Goal: Task Accomplishment & Management: Manage account settings

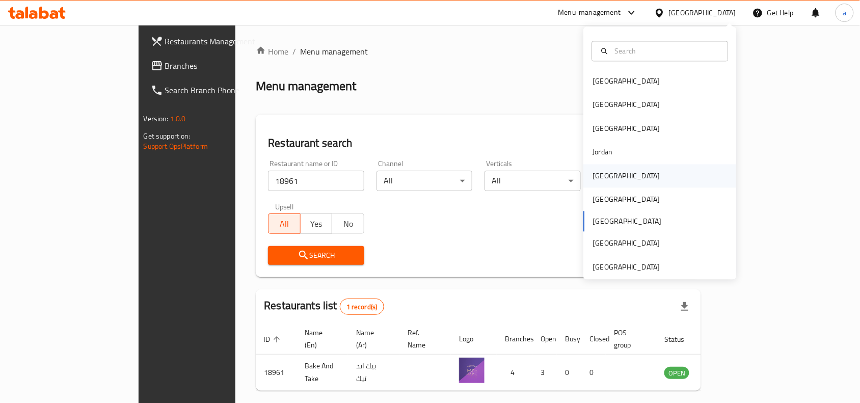
click at [594, 176] on div "[GEOGRAPHIC_DATA]" at bounding box center [626, 175] width 67 height 11
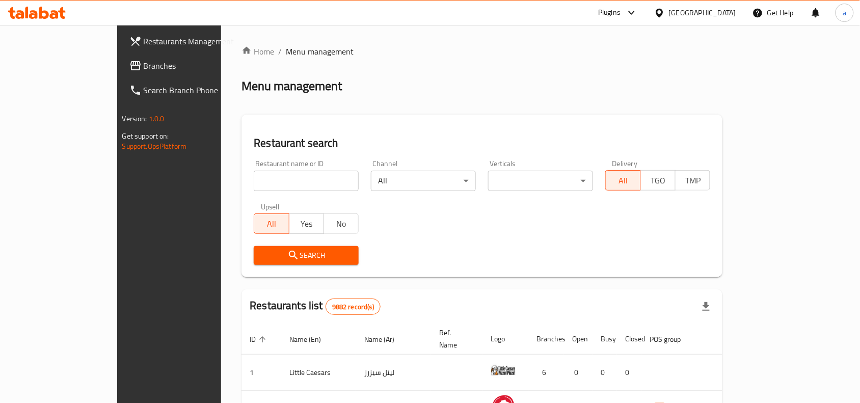
click at [144, 69] on span "Branches" at bounding box center [198, 66] width 109 height 12
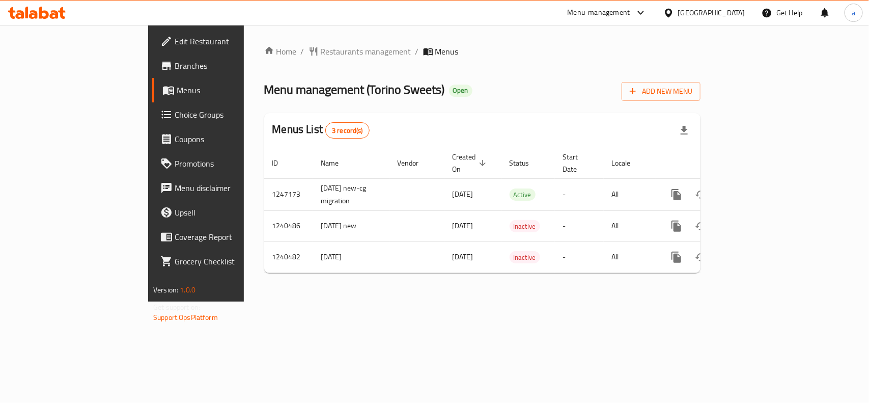
click at [263, 39] on div "Home / Restaurants management / Menus Menu management ( [GEOGRAPHIC_DATA] Sweet…" at bounding box center [482, 163] width 477 height 277
click at [321, 53] on span "Restaurants management" at bounding box center [366, 51] width 91 height 12
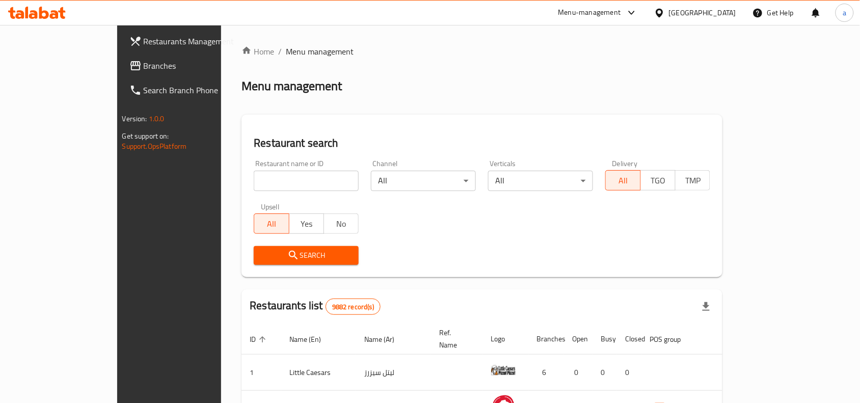
click at [254, 179] on input "search" at bounding box center [306, 181] width 105 height 20
paste input "4378"
type input "4378"
click button "Search" at bounding box center [306, 255] width 105 height 19
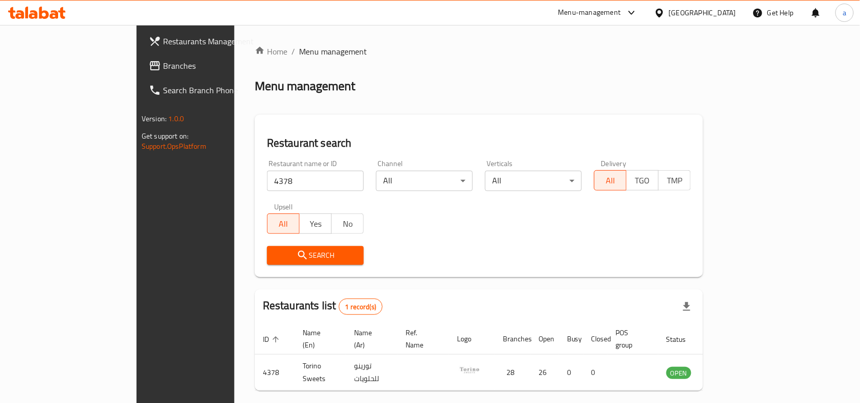
click at [726, 13] on div "[GEOGRAPHIC_DATA]" at bounding box center [702, 12] width 67 height 11
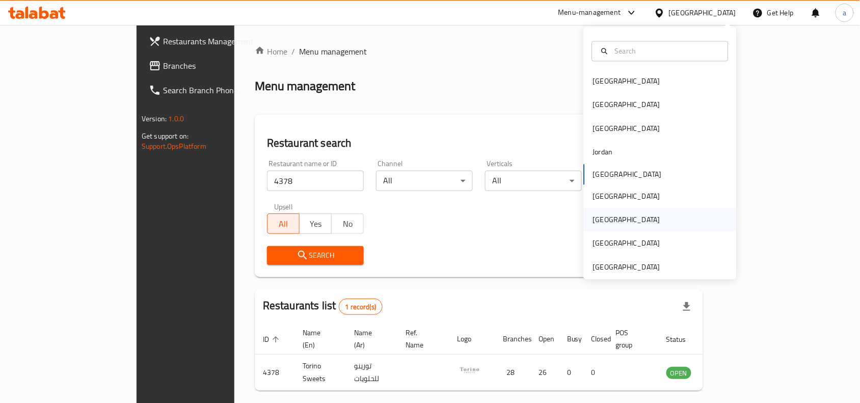
click at [598, 221] on div "[GEOGRAPHIC_DATA]" at bounding box center [626, 219] width 67 height 11
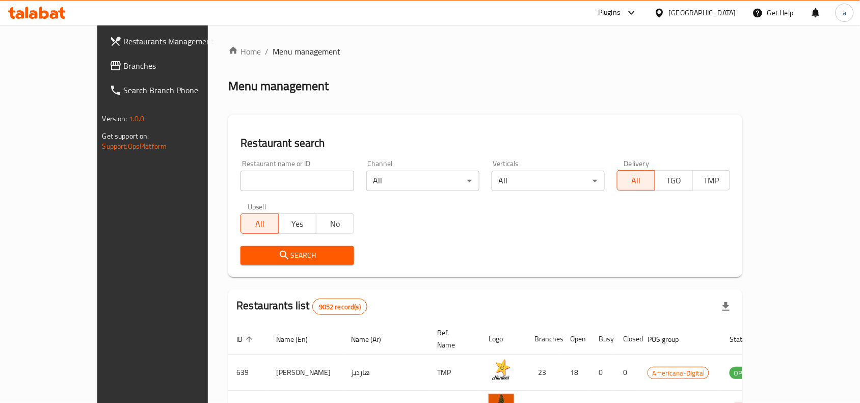
click at [101, 57] on link "Branches" at bounding box center [171, 65] width 140 height 24
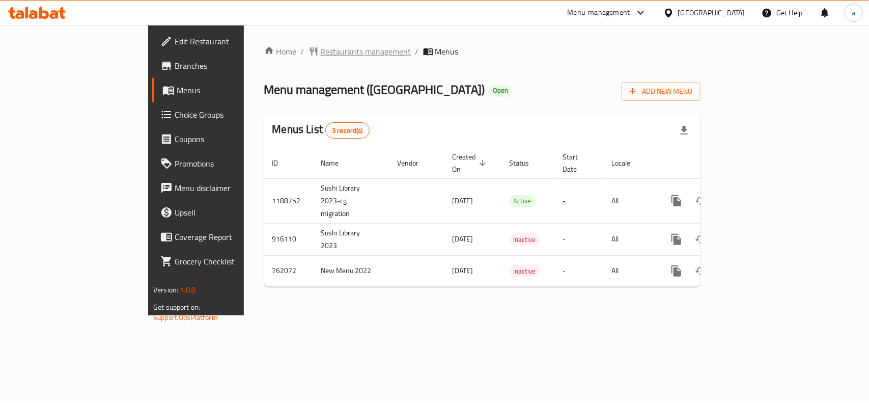
click at [321, 58] on span "Restaurants management" at bounding box center [366, 51] width 91 height 12
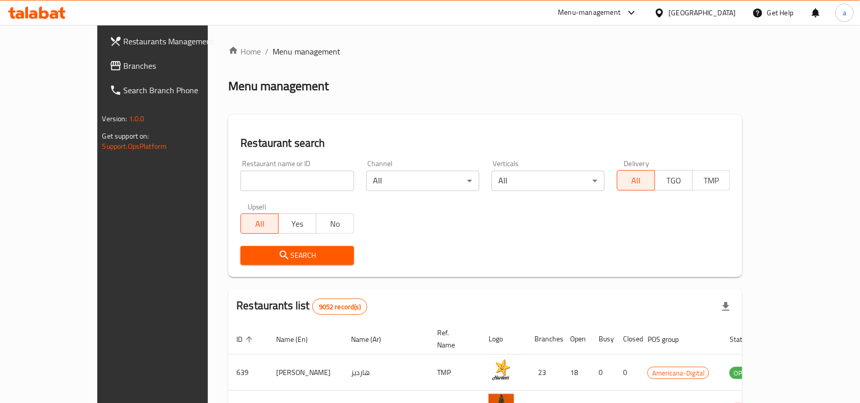
click at [248, 180] on input "search" at bounding box center [296, 181] width 113 height 20
paste input "632184"
type input "632184"
click button "Search" at bounding box center [296, 255] width 113 height 19
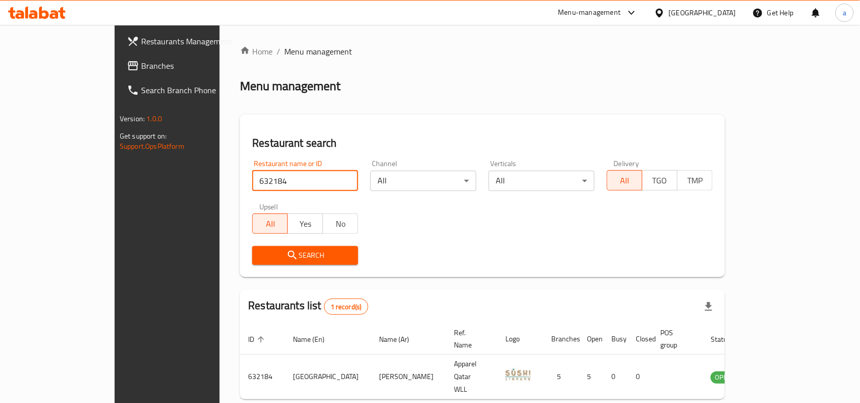
click at [665, 14] on icon at bounding box center [659, 13] width 11 height 11
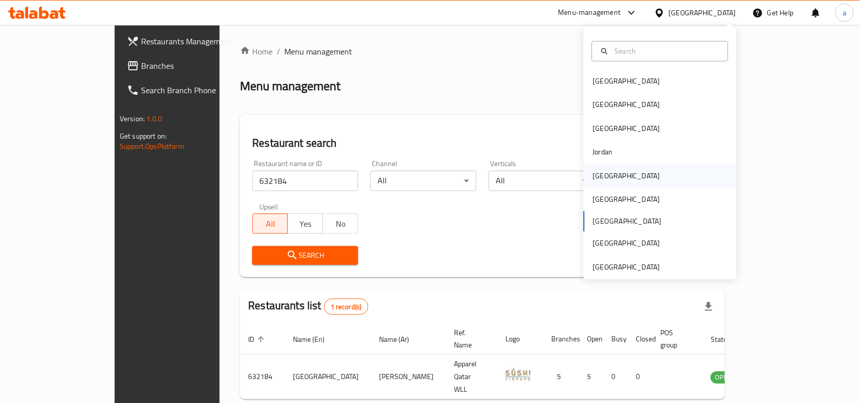
click at [599, 181] on div "Kuwait" at bounding box center [626, 175] width 67 height 11
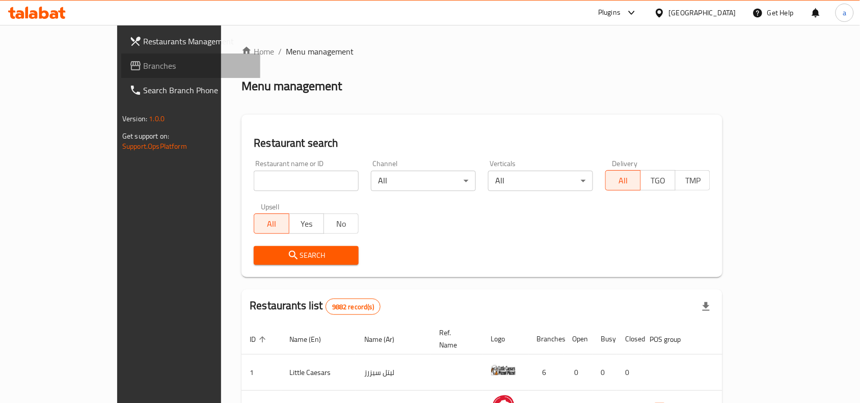
drag, startPoint x: 66, startPoint y: 69, endPoint x: 5, endPoint y: 77, distance: 61.7
click at [144, 69] on span "Branches" at bounding box center [198, 66] width 109 height 12
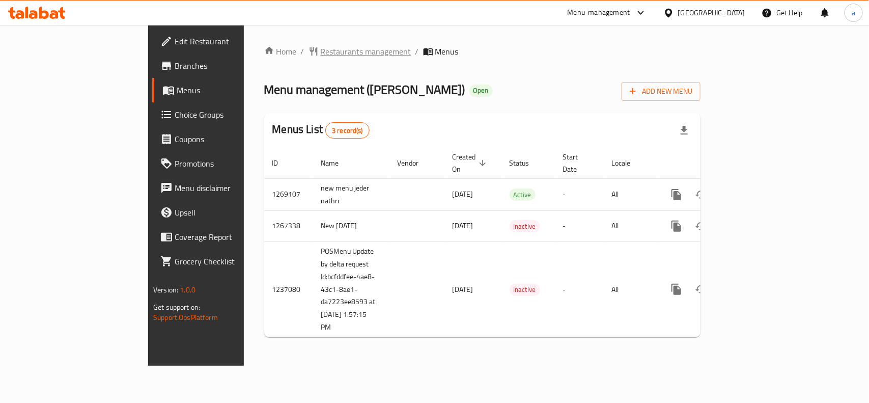
click at [321, 49] on span "Restaurants management" at bounding box center [366, 51] width 91 height 12
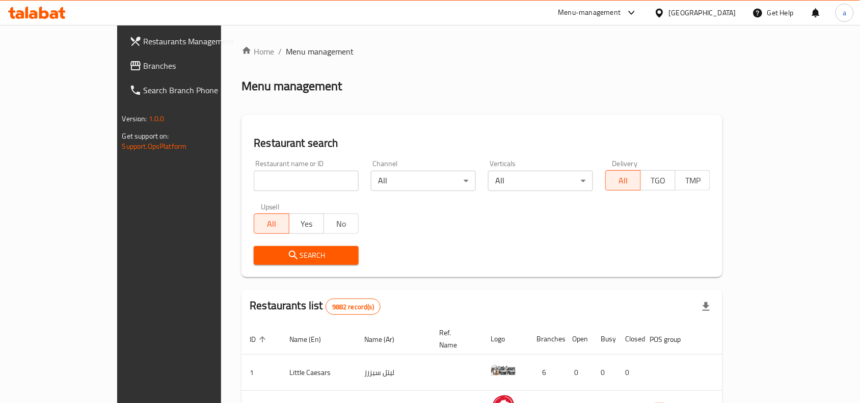
click at [254, 181] on input "search" at bounding box center [306, 181] width 105 height 20
paste input "27452"
type input "27452"
click button "Search" at bounding box center [306, 255] width 105 height 19
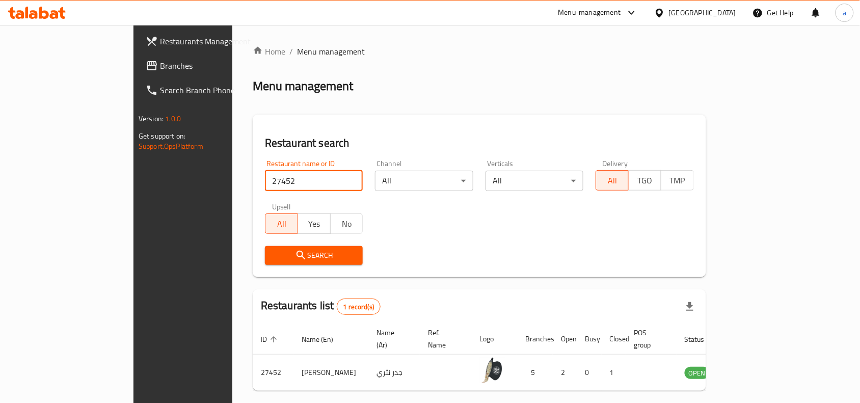
drag, startPoint x: 719, startPoint y: 10, endPoint x: 707, endPoint y: 23, distance: 18.0
click at [720, 10] on div "[GEOGRAPHIC_DATA]" at bounding box center [702, 12] width 67 height 11
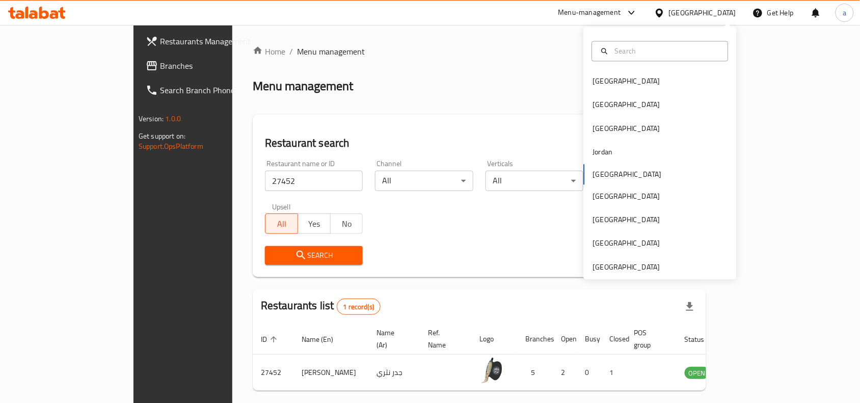
click at [138, 73] on link "Branches" at bounding box center [208, 65] width 140 height 24
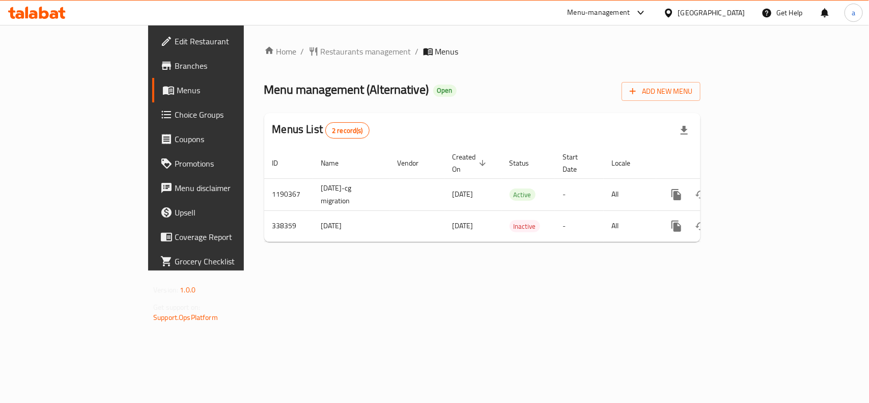
click at [264, 59] on div "Home / Restaurants management / Menus Menu management ( Alternative ) Open Add …" at bounding box center [482, 147] width 436 height 205
click at [321, 56] on span "Restaurants management" at bounding box center [366, 51] width 91 height 12
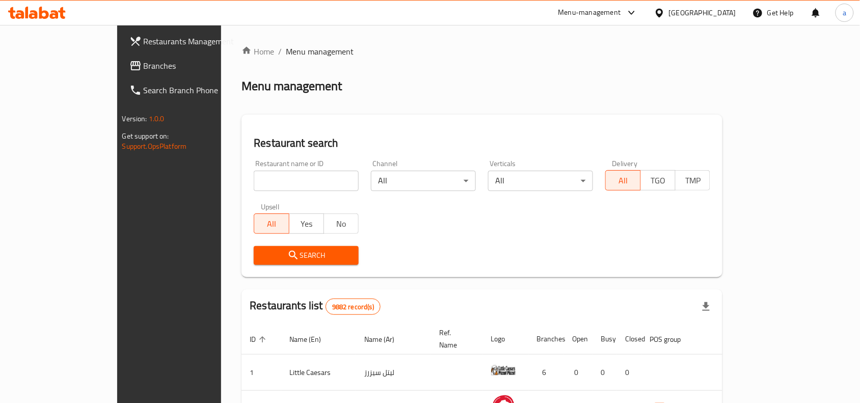
click at [273, 180] on input "search" at bounding box center [306, 181] width 105 height 20
paste input "630141"
type input "630141"
click button "Search" at bounding box center [306, 255] width 105 height 19
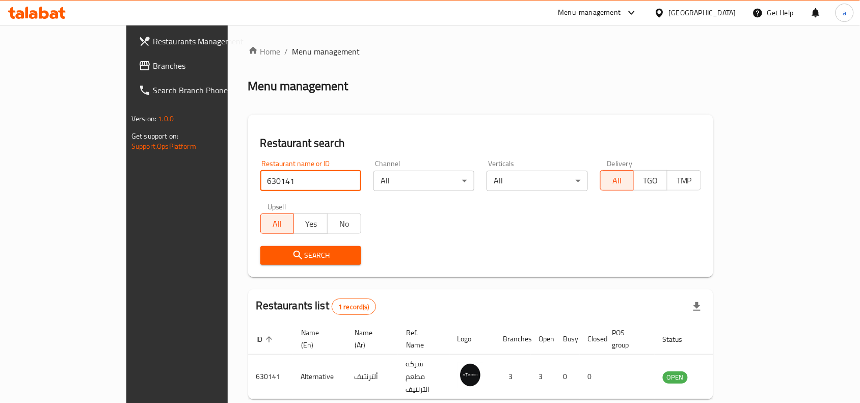
click at [716, 9] on div "Kuwait" at bounding box center [702, 12] width 67 height 11
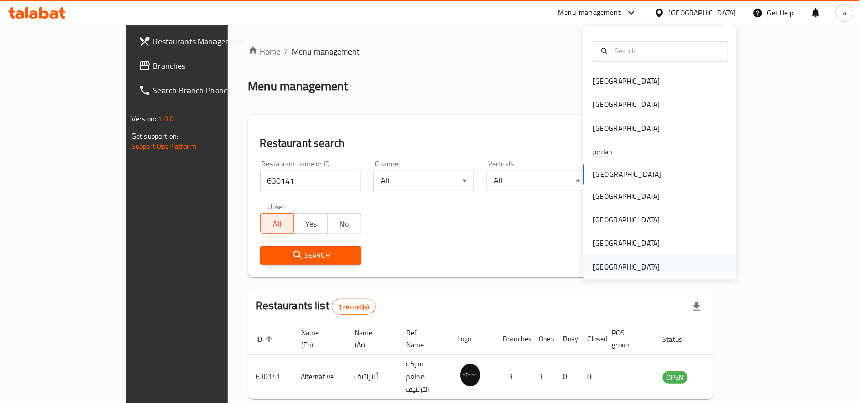
click at [633, 263] on div "[GEOGRAPHIC_DATA]" at bounding box center [626, 266] width 67 height 11
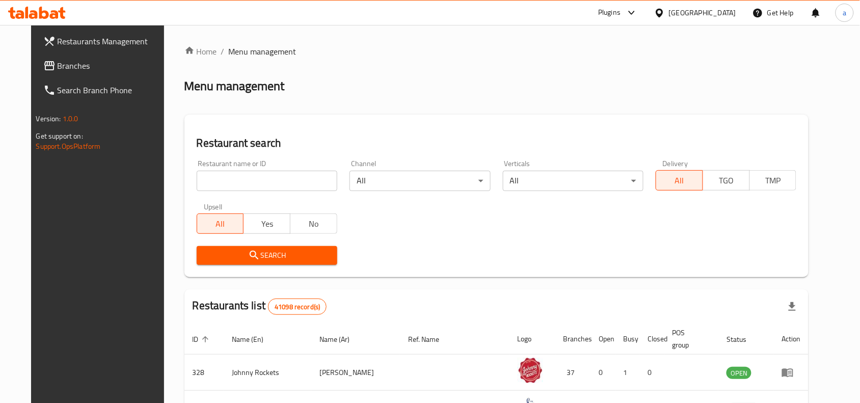
drag, startPoint x: 72, startPoint y: 64, endPoint x: 18, endPoint y: 78, distance: 56.3
click at [72, 64] on span "Branches" at bounding box center [112, 66] width 109 height 12
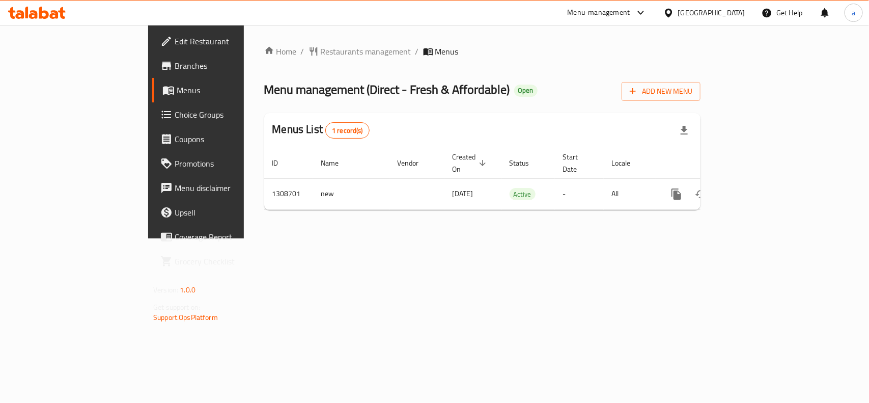
click at [267, 65] on div "Home / Restaurants management / Menus Menu management ( Direct - Fresh & Afford…" at bounding box center [482, 131] width 436 height 173
click at [270, 59] on div "Home / Restaurants management / Menus Menu management ( Direct - Fresh & Afford…" at bounding box center [482, 131] width 436 height 173
click at [321, 53] on span "Restaurants management" at bounding box center [366, 51] width 91 height 12
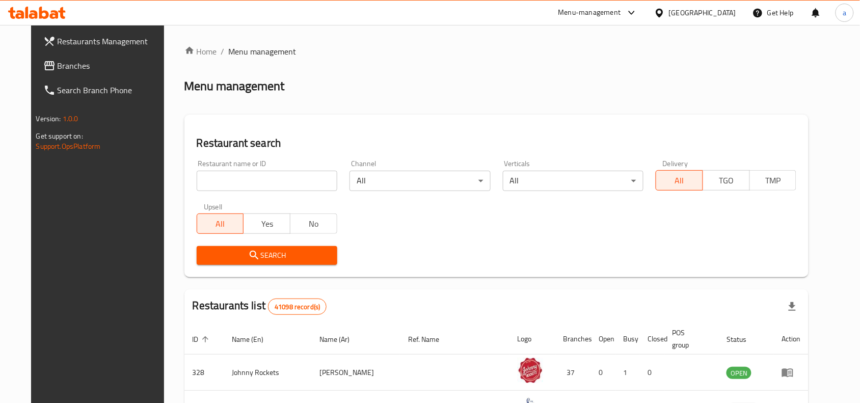
click at [267, 177] on input "search" at bounding box center [267, 181] width 141 height 20
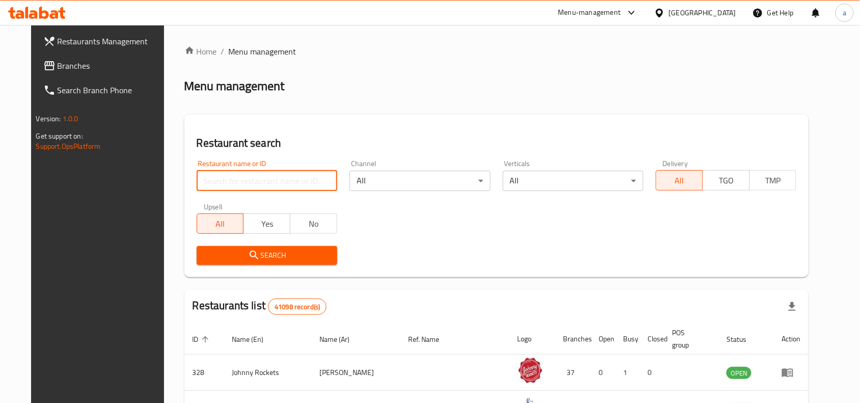
paste input "704997"
type input "704997"
click button "Search" at bounding box center [267, 255] width 141 height 19
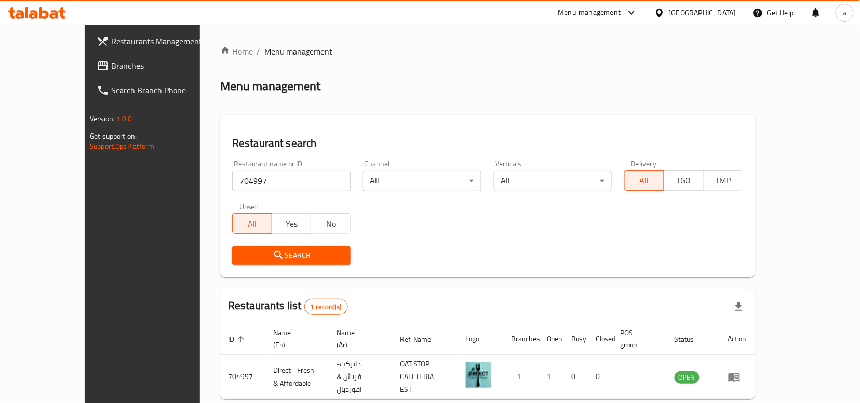
drag, startPoint x: 87, startPoint y: 60, endPoint x: 4, endPoint y: 95, distance: 90.0
click at [111, 60] on span "Branches" at bounding box center [165, 66] width 109 height 12
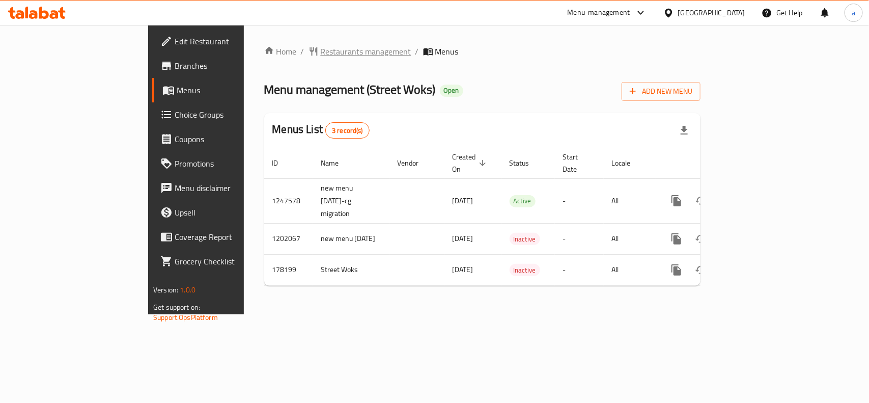
click at [321, 57] on span "Restaurants management" at bounding box center [366, 51] width 91 height 12
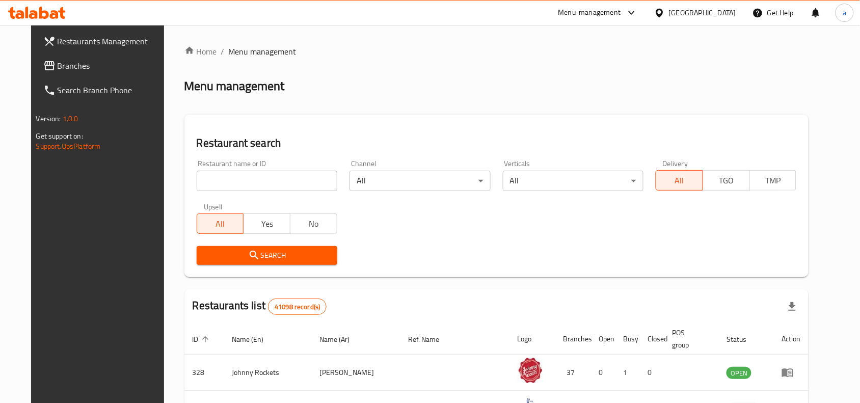
click at [235, 177] on input "search" at bounding box center [267, 181] width 141 height 20
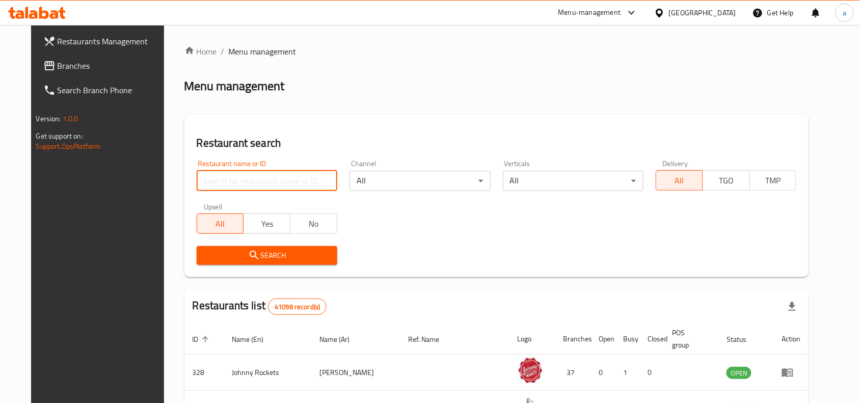
paste input "618379"
type input "618379"
click button "Search" at bounding box center [267, 255] width 141 height 19
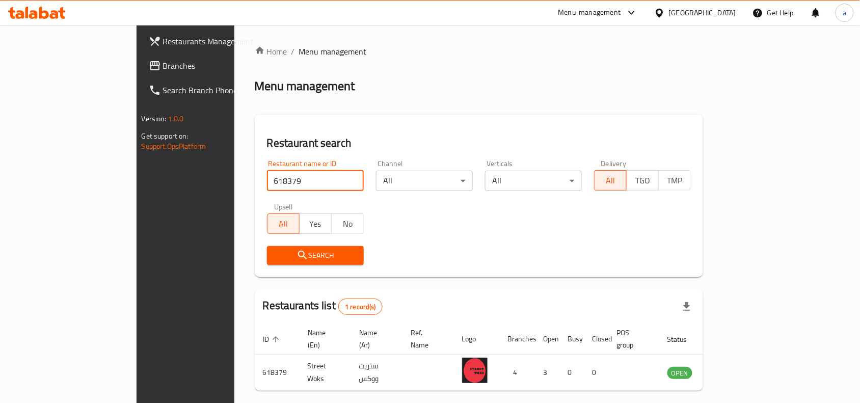
click at [163, 65] on span "Branches" at bounding box center [217, 66] width 109 height 12
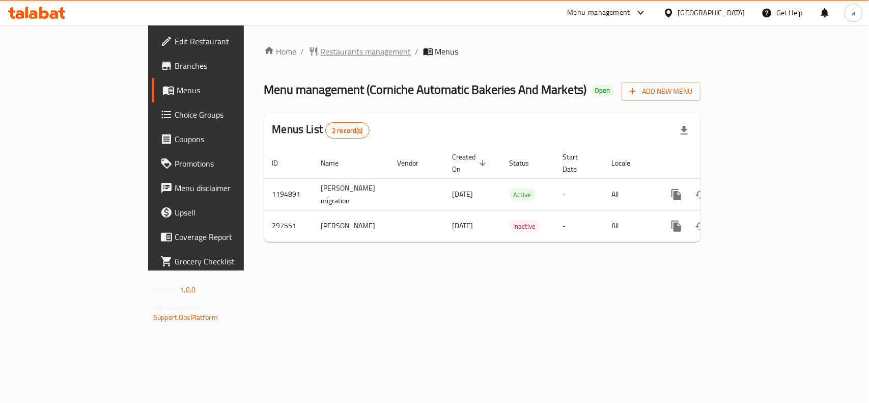
click at [321, 49] on span "Restaurants management" at bounding box center [366, 51] width 91 height 12
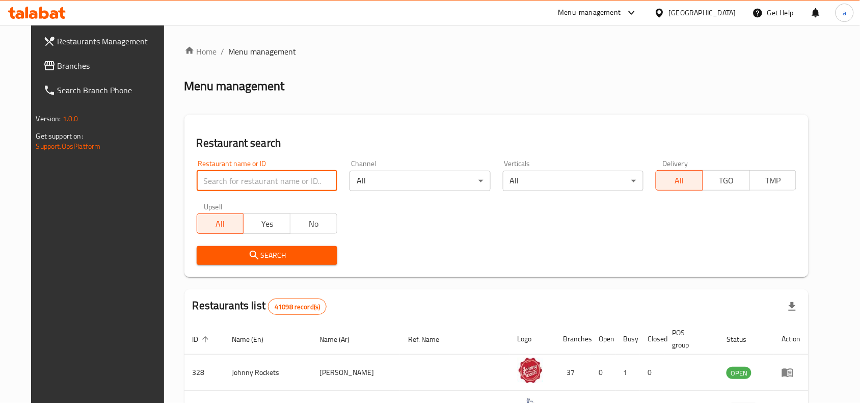
click at [234, 184] on input "search" at bounding box center [267, 181] width 141 height 20
paste input "628499"
type input "628499"
click button "Search" at bounding box center [267, 255] width 141 height 19
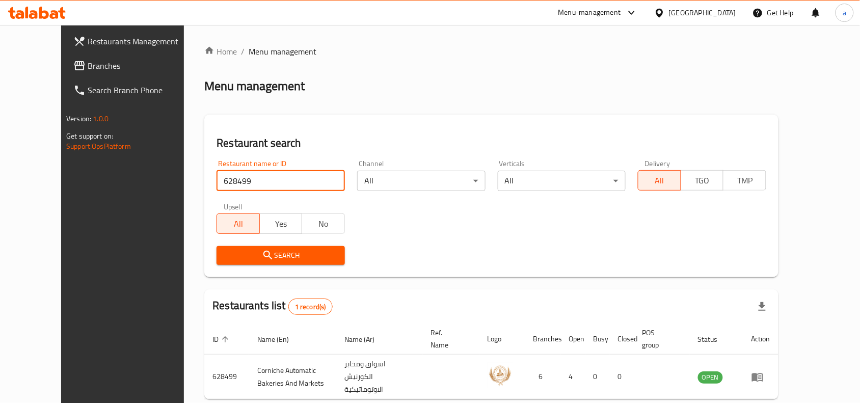
click at [95, 67] on span "Branches" at bounding box center [142, 66] width 109 height 12
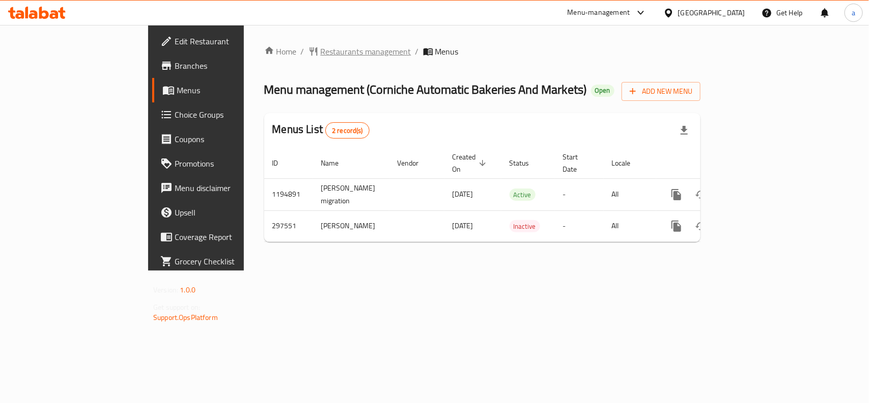
click at [321, 54] on span "Restaurants management" at bounding box center [366, 51] width 91 height 12
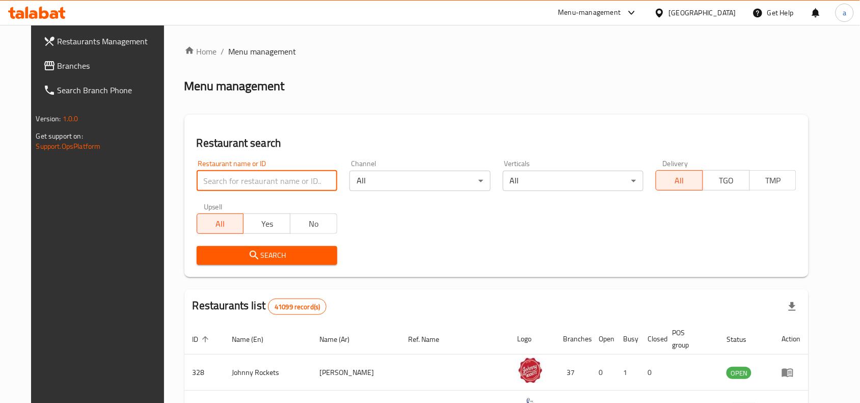
click at [241, 178] on input "search" at bounding box center [267, 181] width 141 height 20
paste input "628499"
type input "628499"
click button "Search" at bounding box center [267, 255] width 141 height 19
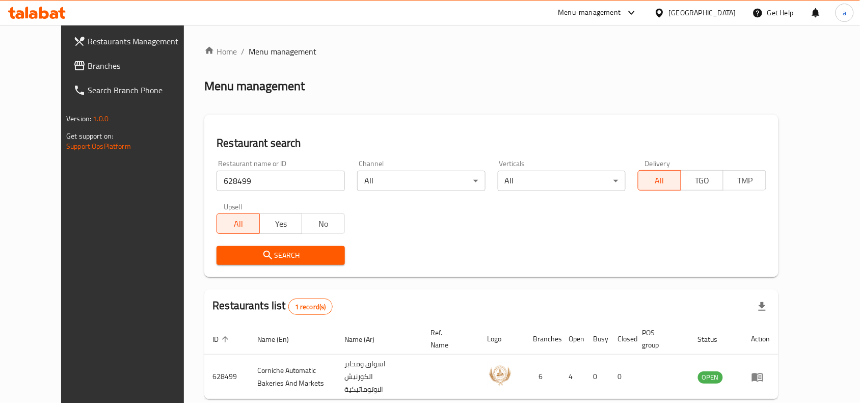
click at [402, 274] on div "Restaurant search Restaurant name or ID 628499 Restaurant name or ID Channel Al…" at bounding box center [491, 196] width 574 height 162
click at [703, 14] on div "[GEOGRAPHIC_DATA]" at bounding box center [702, 12] width 67 height 11
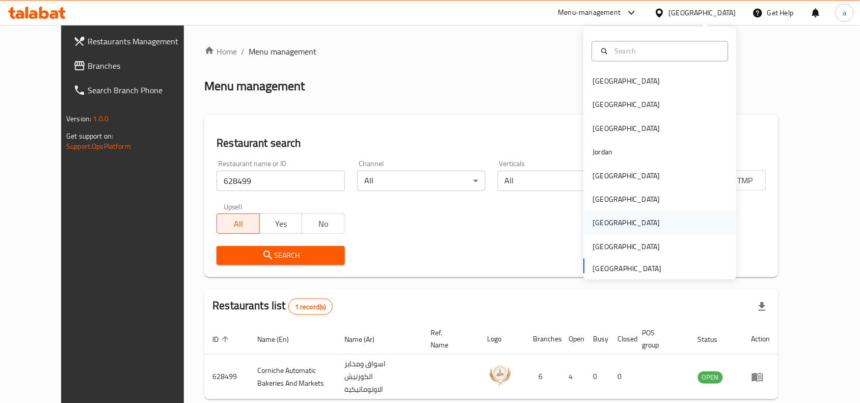
click at [601, 221] on div "[GEOGRAPHIC_DATA]" at bounding box center [627, 222] width 84 height 23
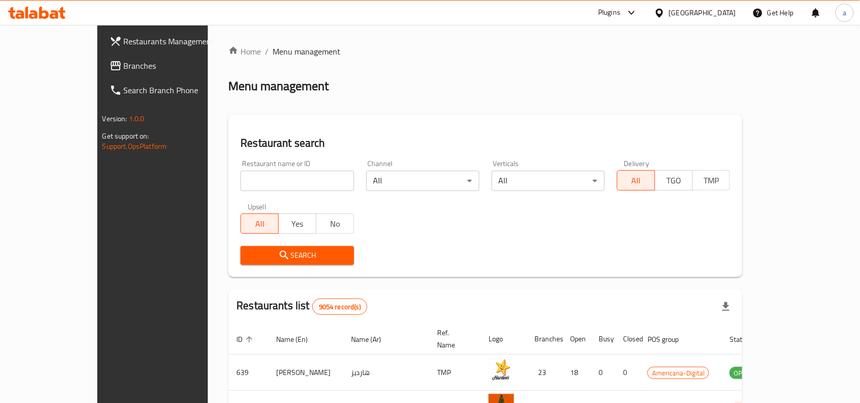
click at [124, 67] on span "Branches" at bounding box center [178, 66] width 109 height 12
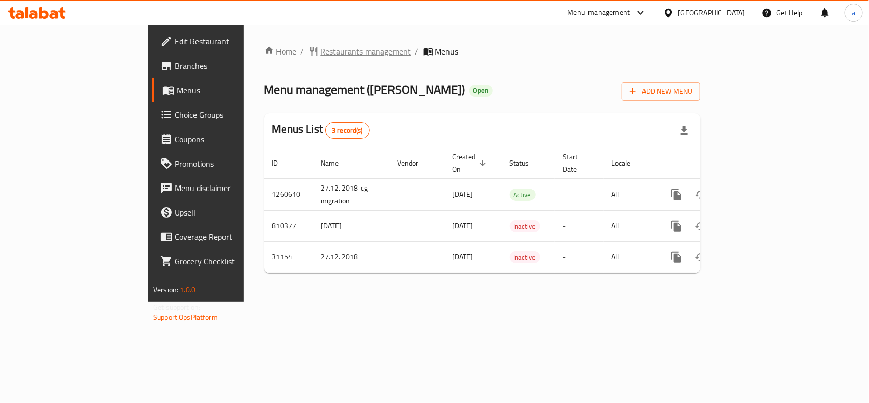
click at [321, 54] on span "Restaurants management" at bounding box center [366, 51] width 91 height 12
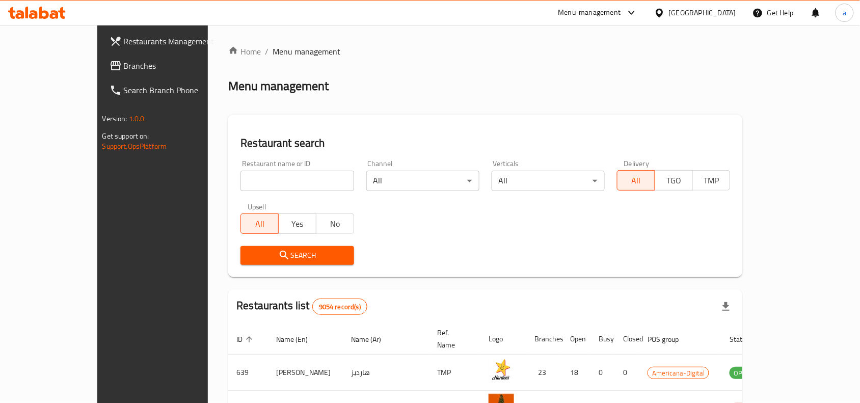
click at [242, 182] on input "search" at bounding box center [296, 181] width 113 height 20
paste input "16005"
type input "16005"
click button "Search" at bounding box center [296, 255] width 113 height 19
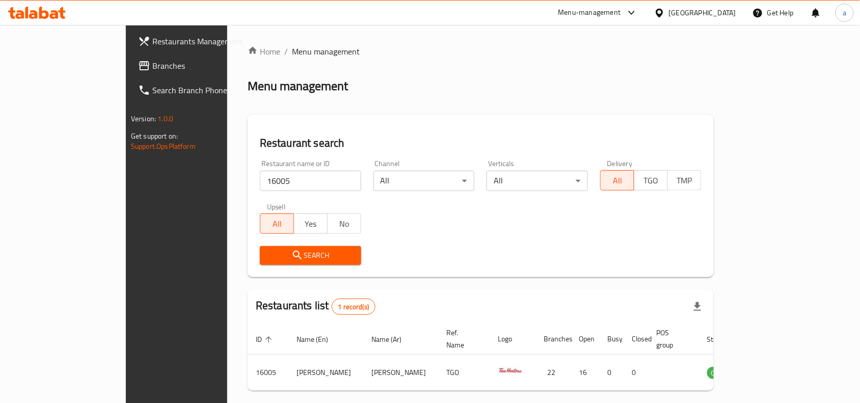
click at [665, 16] on icon at bounding box center [659, 13] width 11 height 11
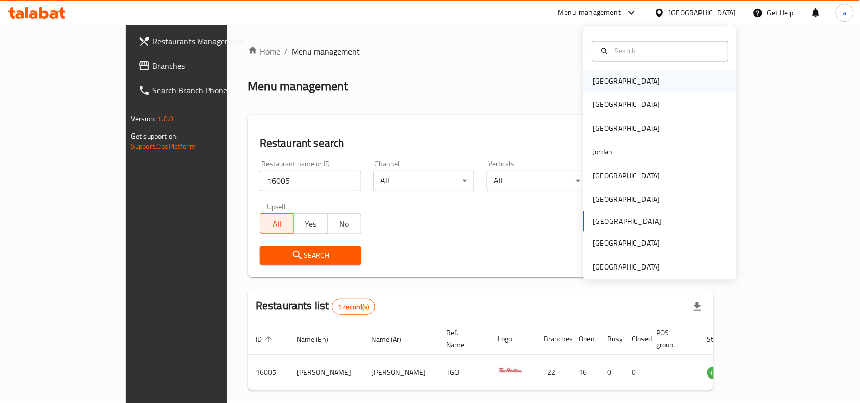
click at [646, 79] on div "[GEOGRAPHIC_DATA]" at bounding box center [660, 81] width 153 height 23
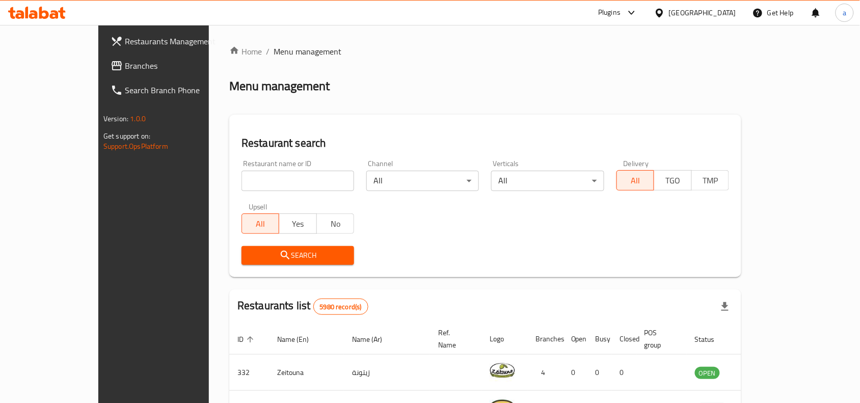
click at [125, 65] on span "Branches" at bounding box center [179, 66] width 109 height 12
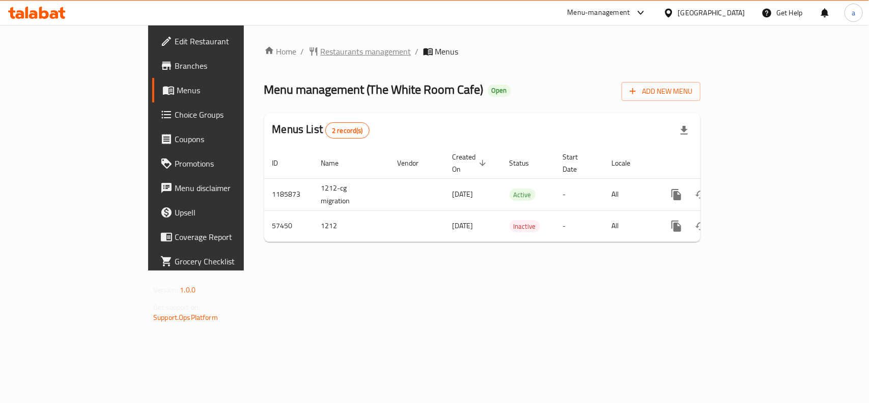
click at [311, 52] on ol "Home / Restaurants management / Menus" at bounding box center [482, 51] width 436 height 12
click at [321, 48] on span "Restaurants management" at bounding box center [366, 51] width 91 height 12
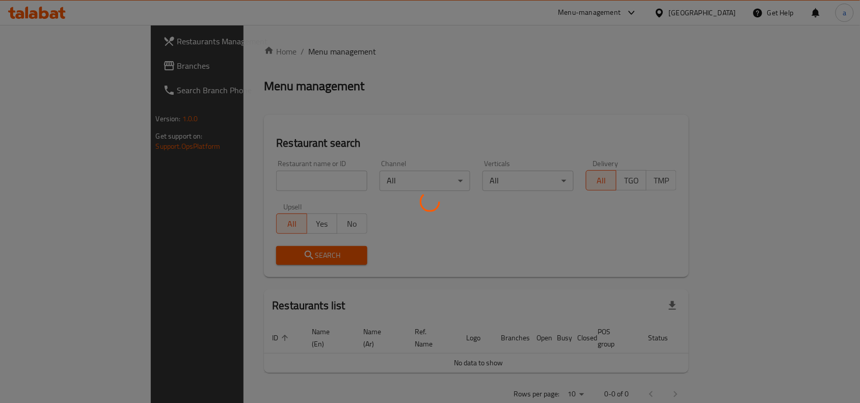
click at [257, 173] on div at bounding box center [430, 201] width 860 height 403
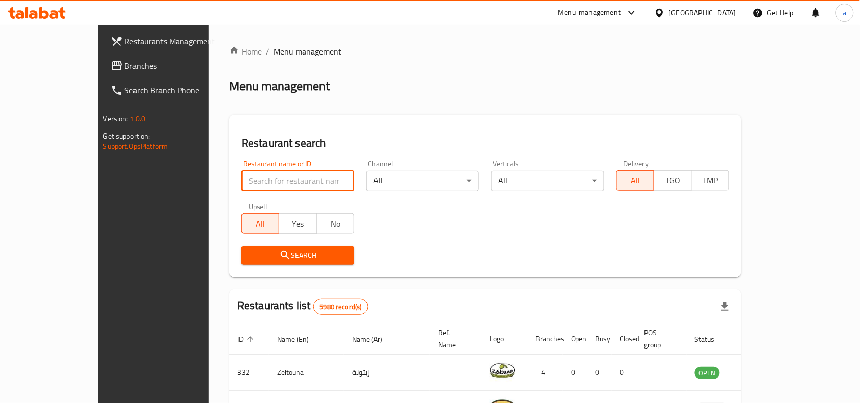
click at [257, 174] on input "search" at bounding box center [297, 181] width 113 height 20
paste input "28001"
type input "28001"
click button "Search" at bounding box center [297, 255] width 113 height 19
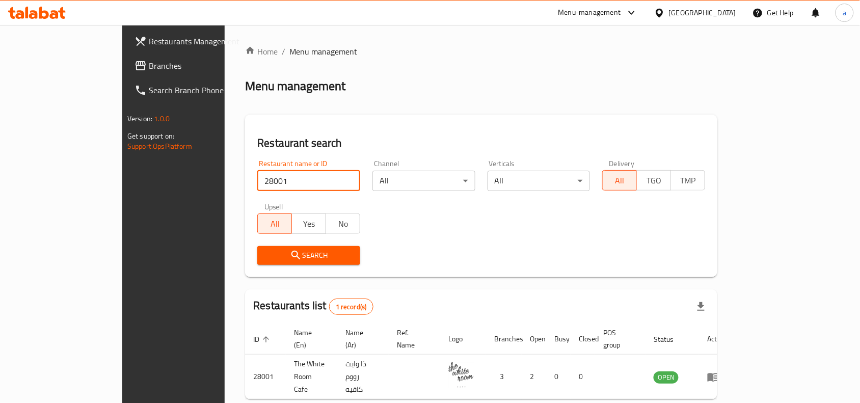
click at [724, 13] on div "Bahrain" at bounding box center [702, 12] width 67 height 11
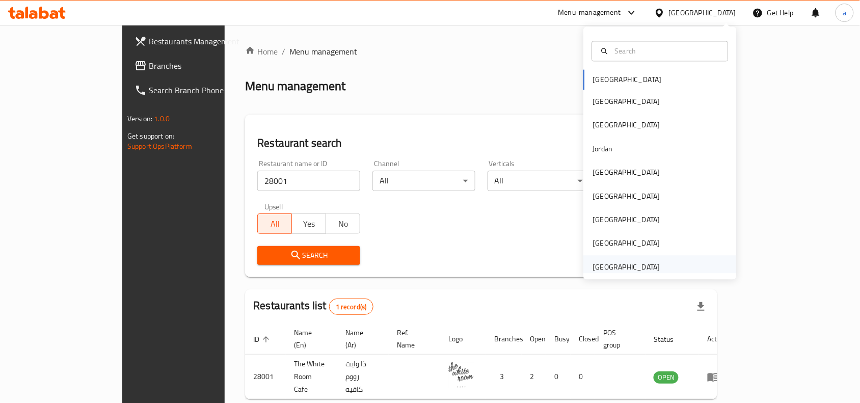
click at [627, 266] on div "[GEOGRAPHIC_DATA]" at bounding box center [626, 266] width 67 height 11
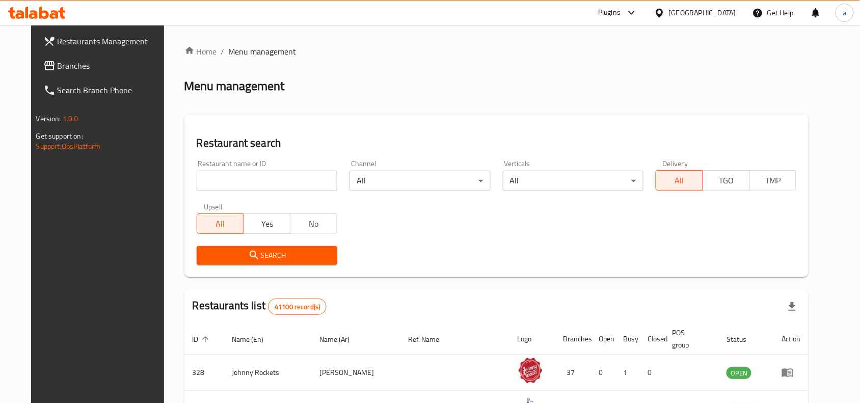
click at [58, 64] on span "Branches" at bounding box center [112, 66] width 109 height 12
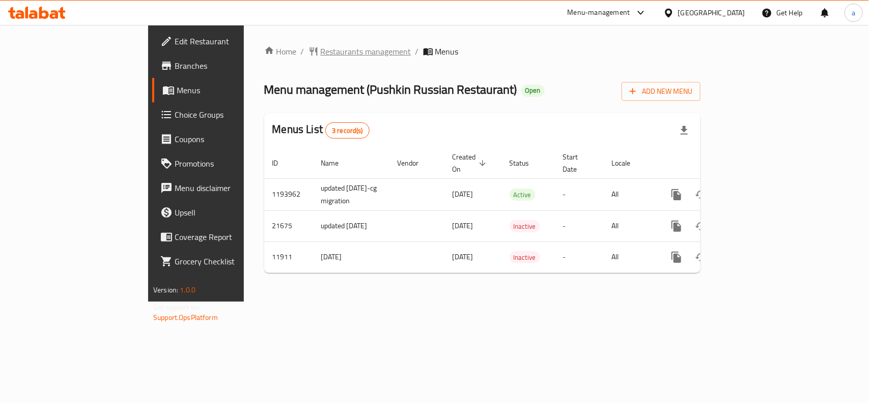
click at [321, 46] on span "Restaurants management" at bounding box center [366, 51] width 91 height 12
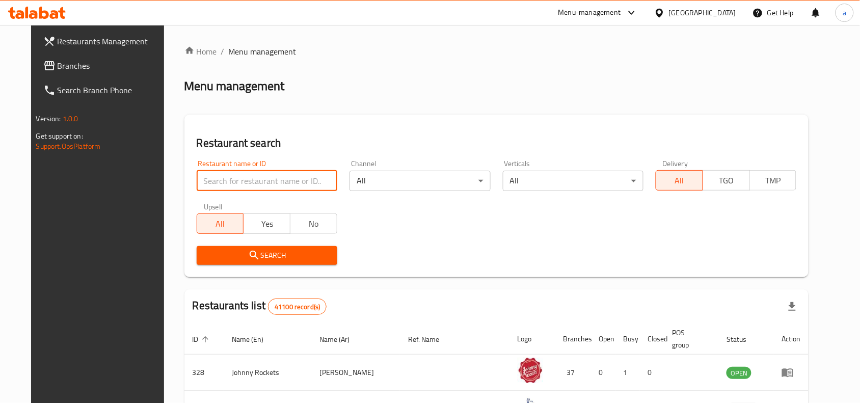
click at [237, 184] on input "search" at bounding box center [267, 181] width 141 height 20
paste input "7336"
type input "7336"
click button "Search" at bounding box center [267, 255] width 141 height 19
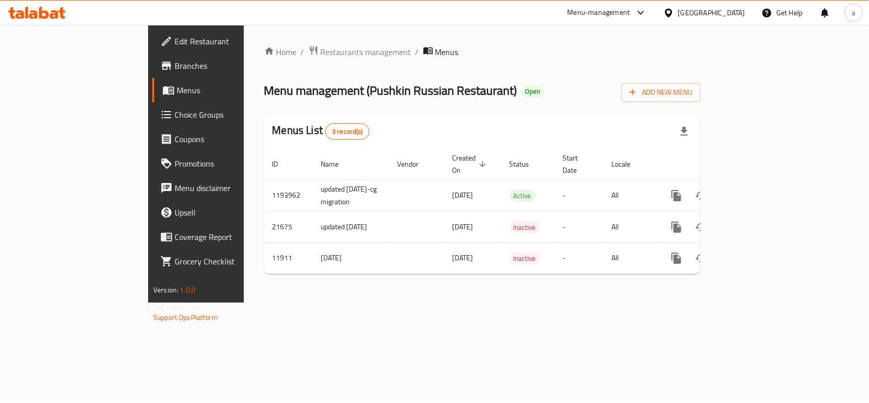
click at [152, 122] on link "Choice Groups" at bounding box center [222, 114] width 141 height 24
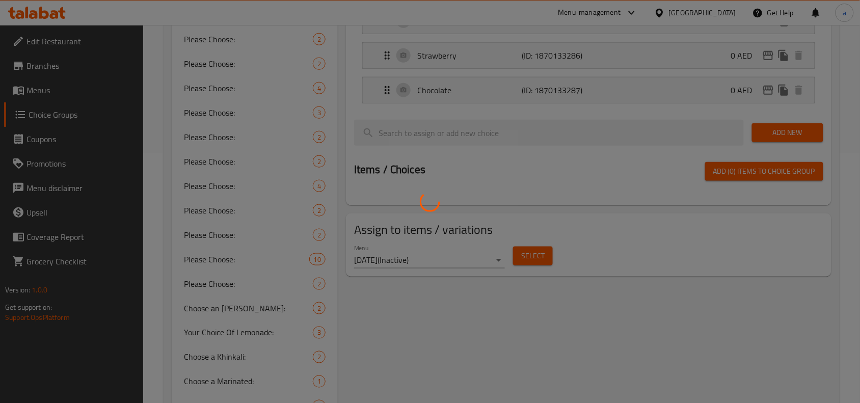
scroll to position [296, 0]
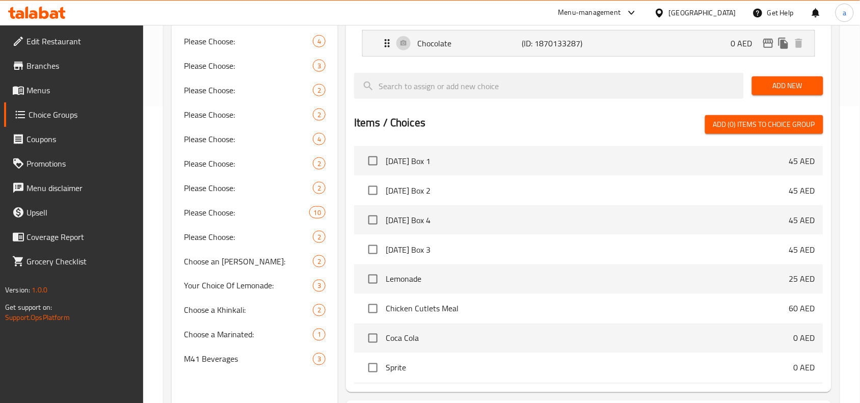
click at [681, 21] on div "United Arab Emirates" at bounding box center [695, 13] width 98 height 24
click at [688, 13] on div "United Arab Emirates" at bounding box center [702, 12] width 67 height 11
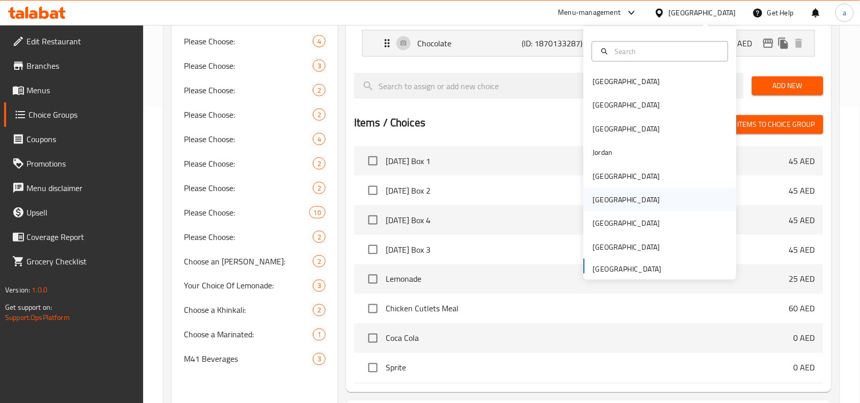
click at [606, 202] on div "[GEOGRAPHIC_DATA]" at bounding box center [627, 199] width 84 height 23
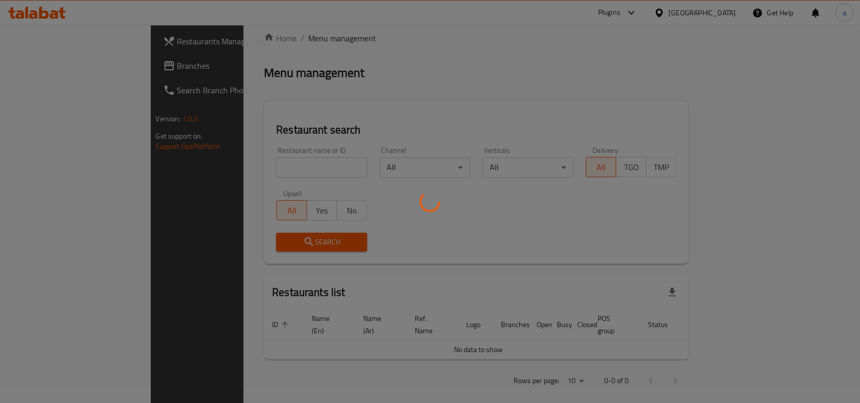
scroll to position [296, 0]
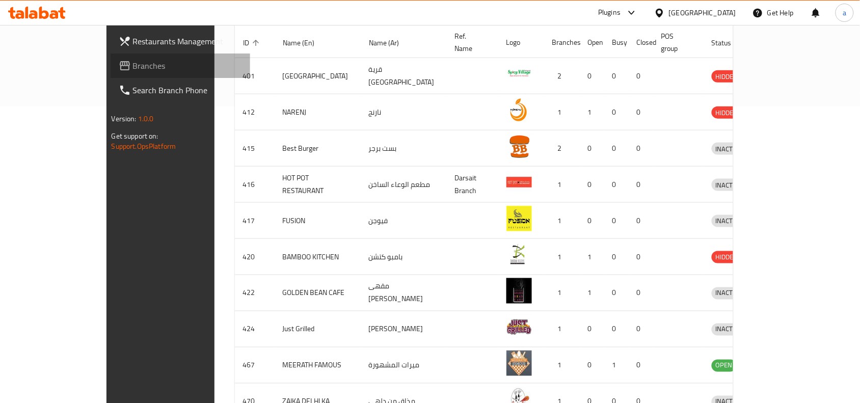
click at [111, 73] on link "Branches" at bounding box center [181, 65] width 140 height 24
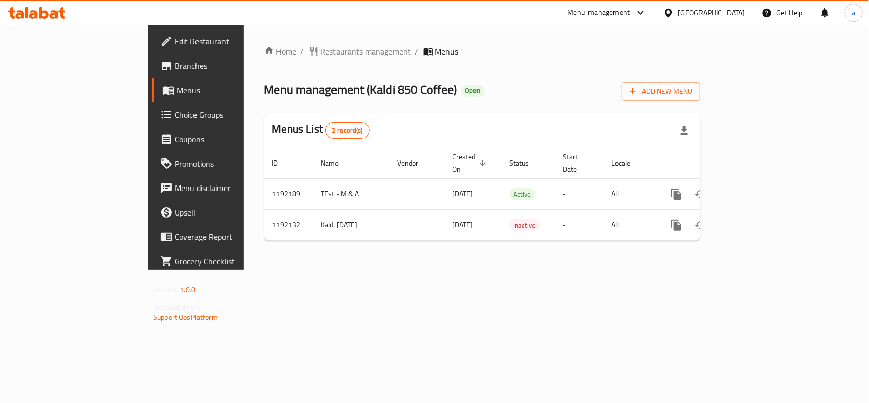
click at [175, 113] on span "Choice Groups" at bounding box center [230, 114] width 111 height 12
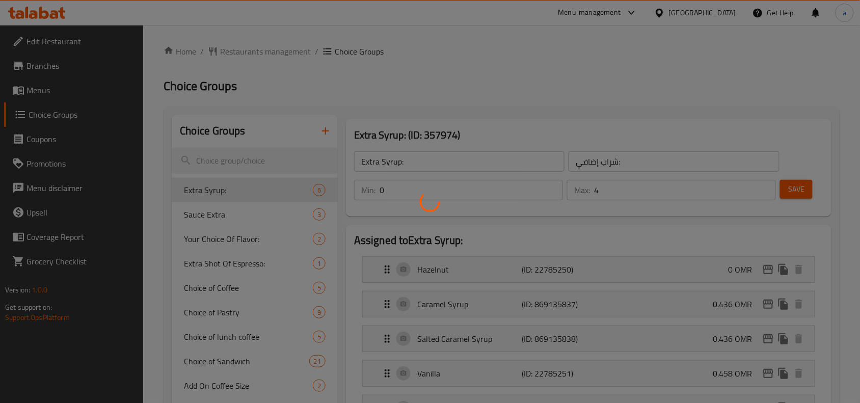
scroll to position [260, 0]
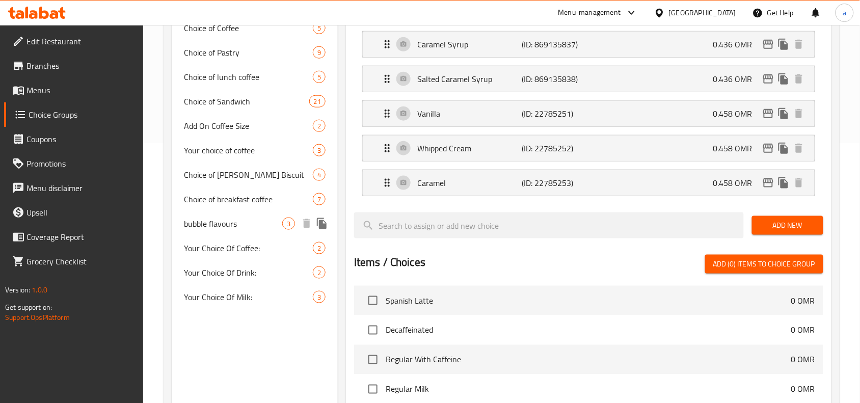
click at [204, 226] on span "bubble flavours" at bounding box center [233, 223] width 98 height 12
type input "bubble flavours"
type input "بابُلز الفقاعات"
type input "1"
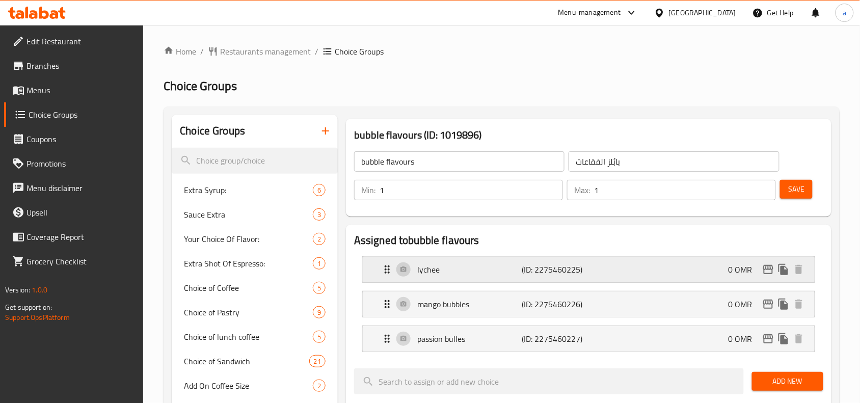
scroll to position [64, 0]
